Goal: Book appointment/travel/reservation

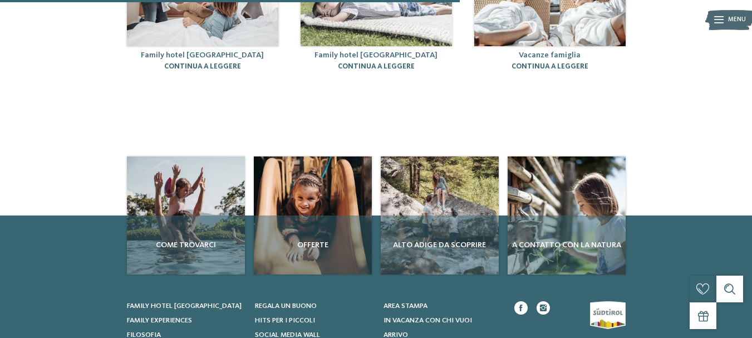
scroll to position [111, 0]
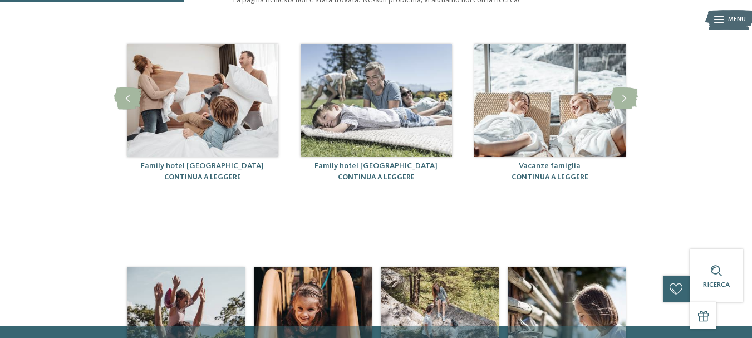
click at [398, 164] on link "Family hotel [GEOGRAPHIC_DATA]" at bounding box center [375, 166] width 123 height 8
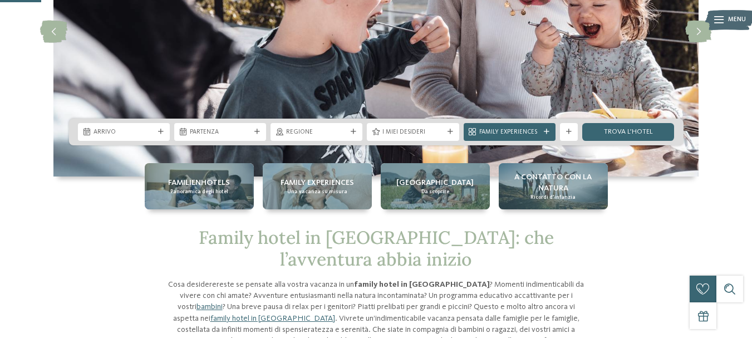
scroll to position [167, 0]
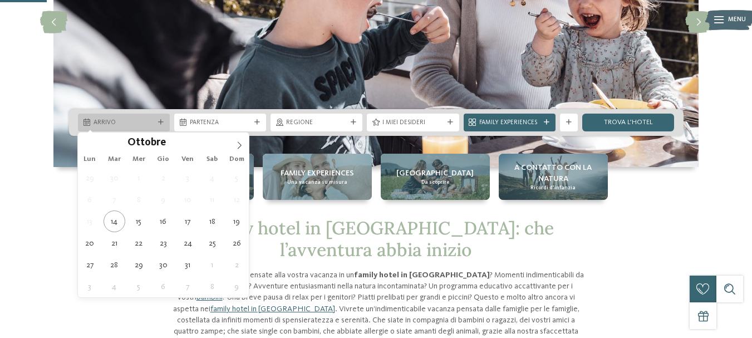
click at [161, 120] on icon at bounding box center [161, 123] width 6 height 6
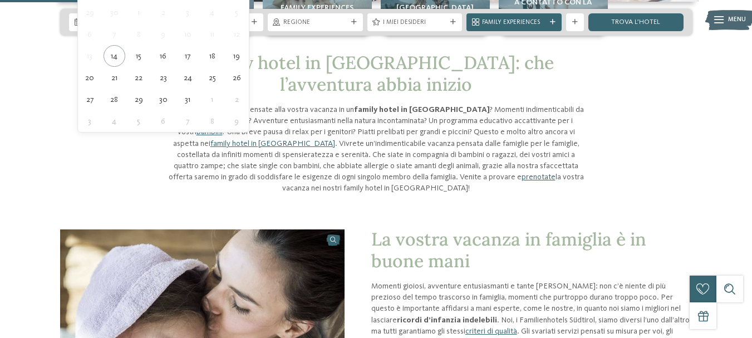
scroll to position [223, 0]
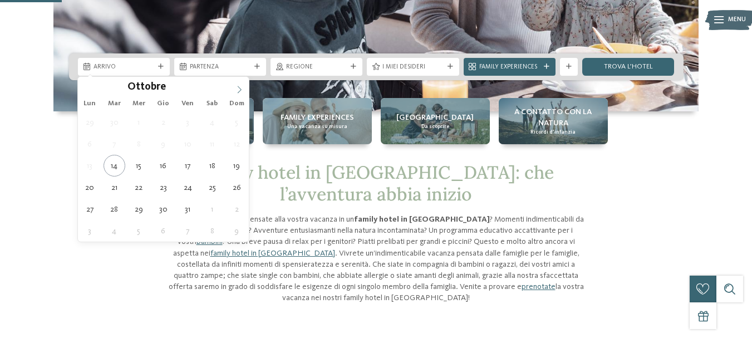
click at [240, 88] on icon at bounding box center [239, 90] width 8 height 8
click at [240, 88] on icon at bounding box center [240, 89] width 4 height 7
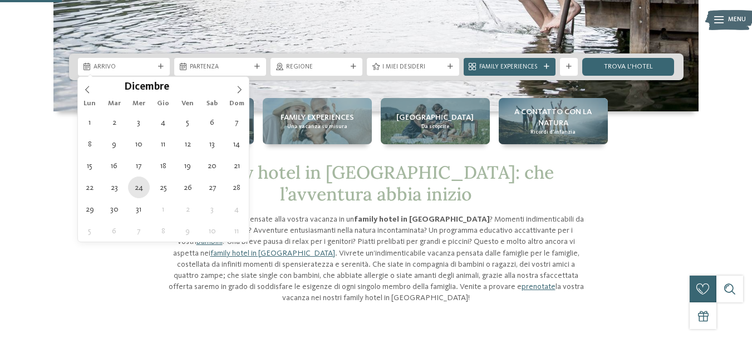
type div "24.12.2025"
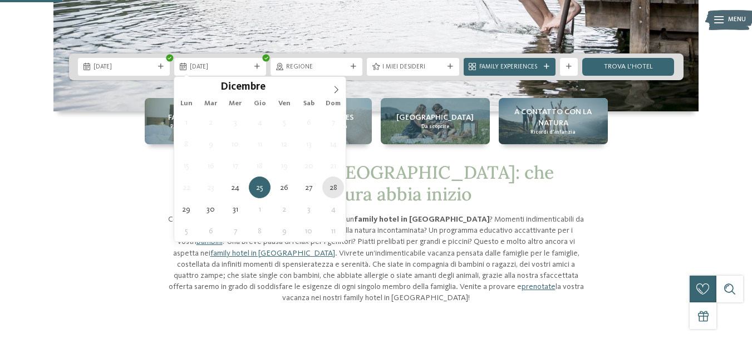
type div "28.12.2025"
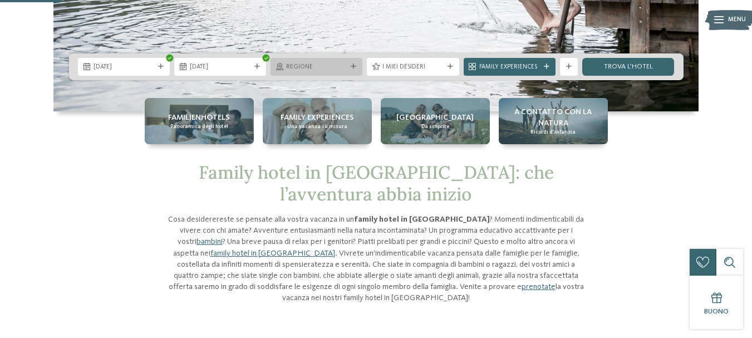
click at [340, 65] on span "Regione" at bounding box center [316, 67] width 61 height 9
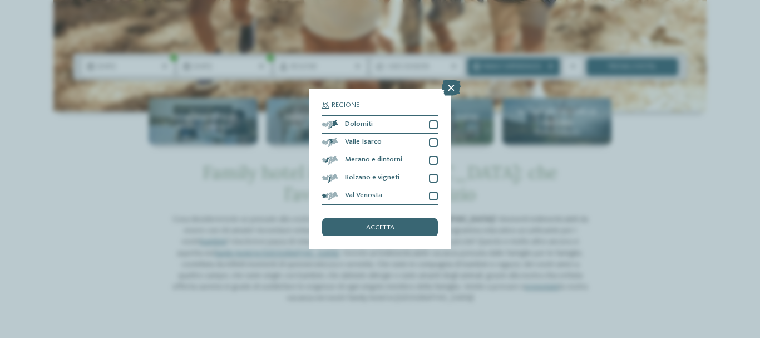
click at [441, 123] on div "Regione Dolomiti Valle Isarco" at bounding box center [380, 168] width 142 height 161
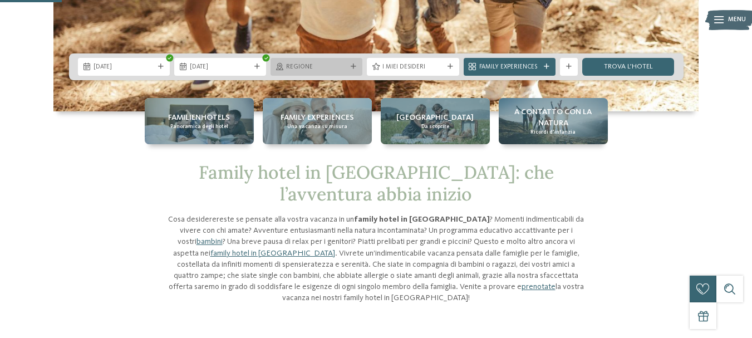
click at [356, 67] on icon at bounding box center [354, 67] width 6 height 6
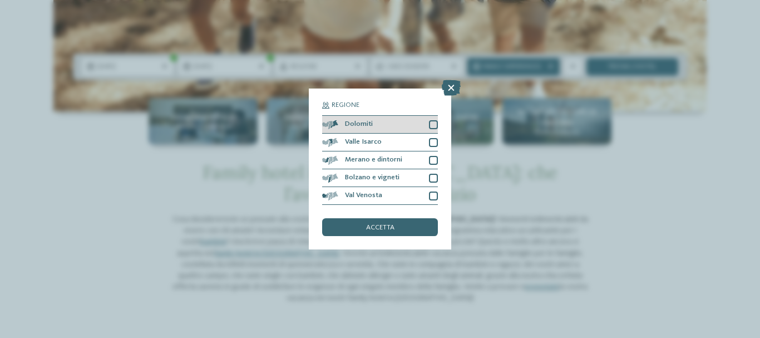
click at [436, 126] on div at bounding box center [433, 124] width 9 height 9
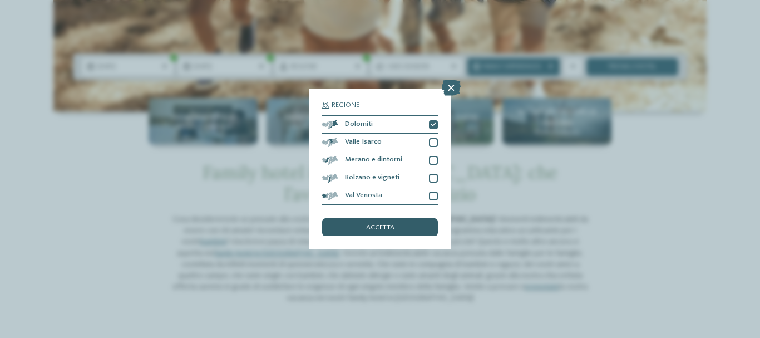
click at [401, 226] on div "accetta" at bounding box center [380, 227] width 116 height 18
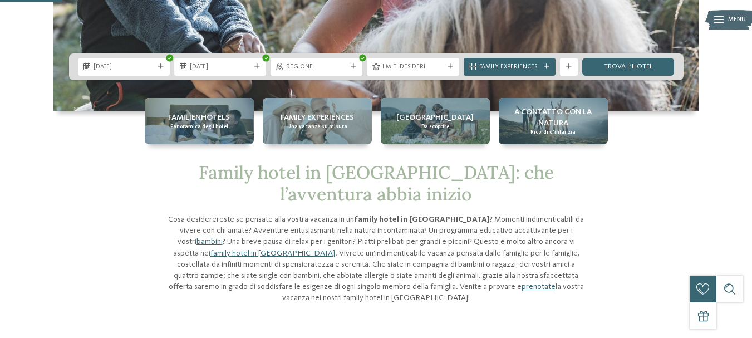
click at [450, 67] on icon at bounding box center [450, 67] width 6 height 6
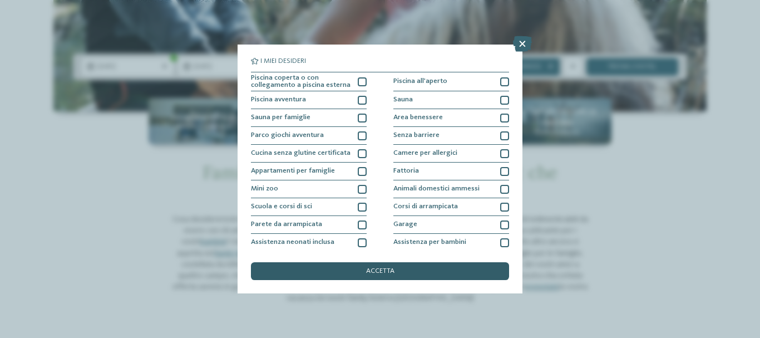
click at [357, 265] on div "accetta" at bounding box center [380, 271] width 258 height 18
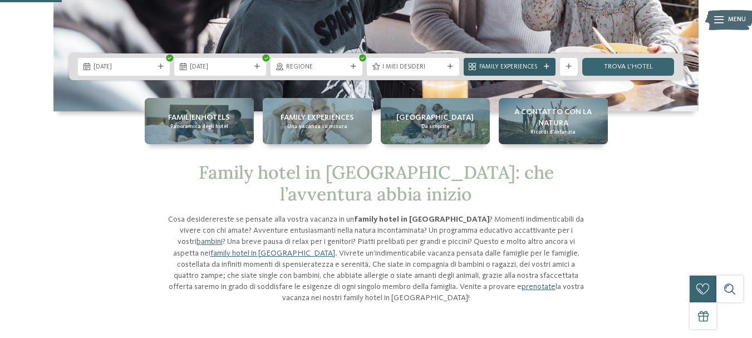
click at [514, 66] on span "Family Experiences" at bounding box center [509, 67] width 61 height 9
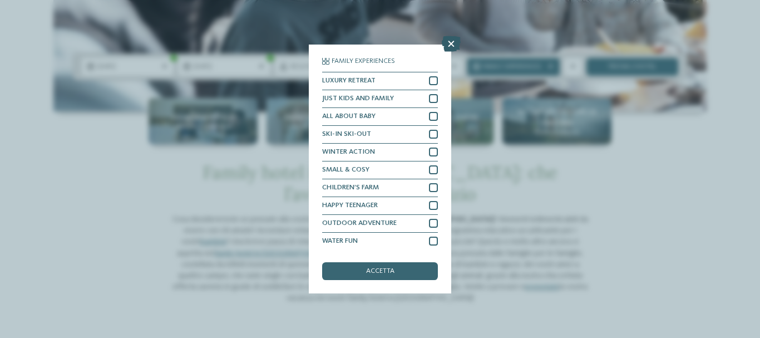
click at [451, 46] on icon at bounding box center [451, 44] width 19 height 16
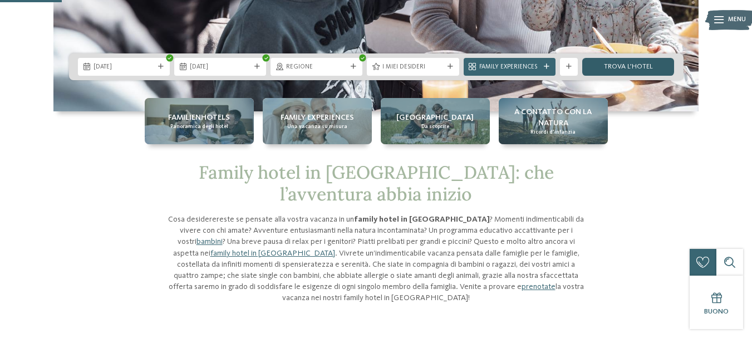
click at [598, 63] on link "trova l’hotel" at bounding box center [628, 67] width 92 height 18
